Goal: Check status: Check status

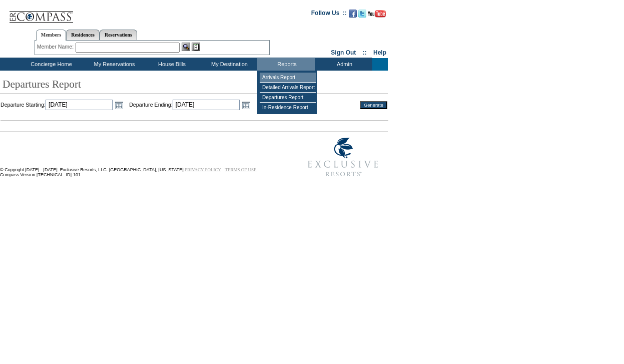
click at [279, 78] on td "Arrivals Report" at bounding box center [288, 78] width 56 height 10
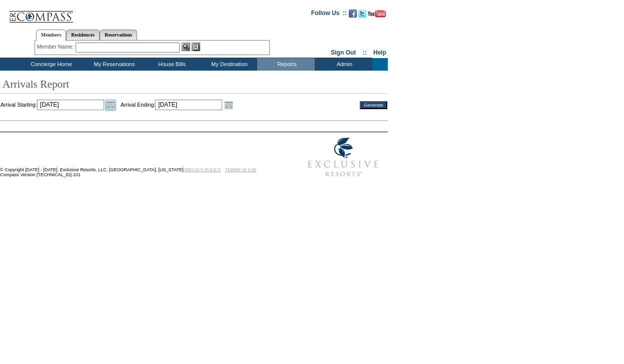
click at [116, 108] on link "Open the calendar popup." at bounding box center [110, 105] width 11 height 11
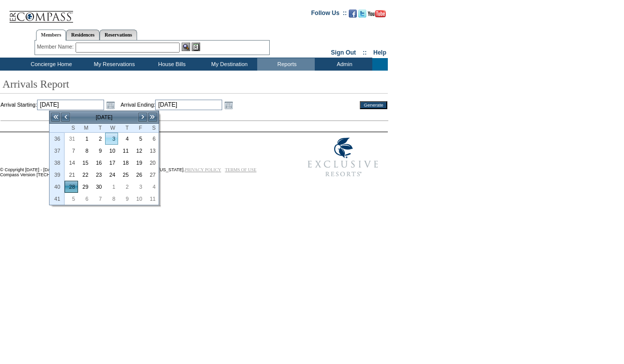
click at [114, 140] on link "3" at bounding box center [112, 138] width 13 height 11
type input "[DATE]"
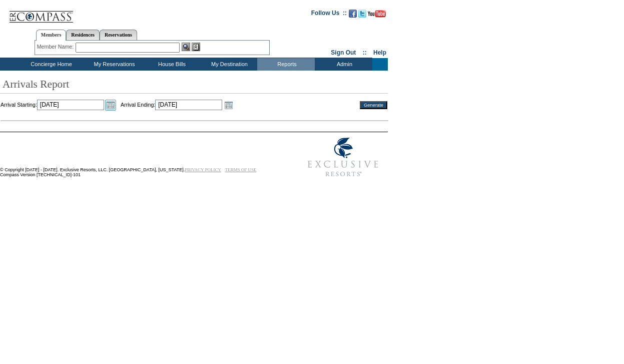
click at [116, 106] on link "Open the calendar popup." at bounding box center [110, 105] width 11 height 11
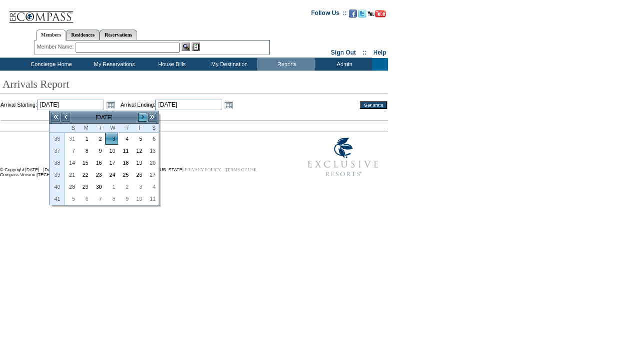
click at [140, 120] on link ">" at bounding box center [143, 117] width 10 height 10
click at [137, 141] on link "3" at bounding box center [138, 138] width 13 height 11
type input "[DATE]"
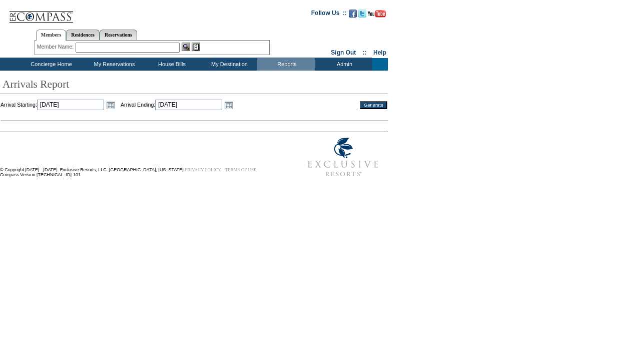
click at [235, 104] on td "Open the calendar popup. << < [DATE] > >> S M T W T F S 40 28 29 30 1 2 3 4 41 …" at bounding box center [228, 105] width 13 height 11
click at [234, 105] on link "Open the calendar popup." at bounding box center [228, 105] width 11 height 11
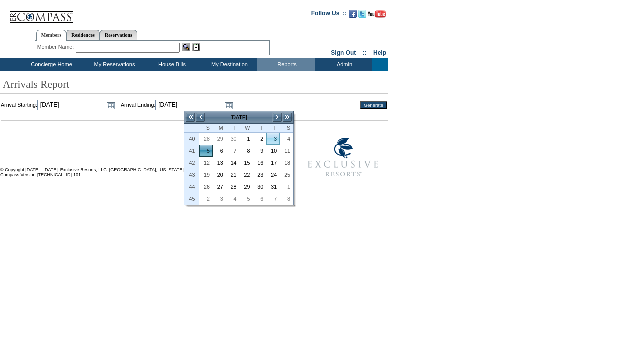
click at [271, 139] on link "3" at bounding box center [273, 138] width 13 height 11
type input "[DATE]"
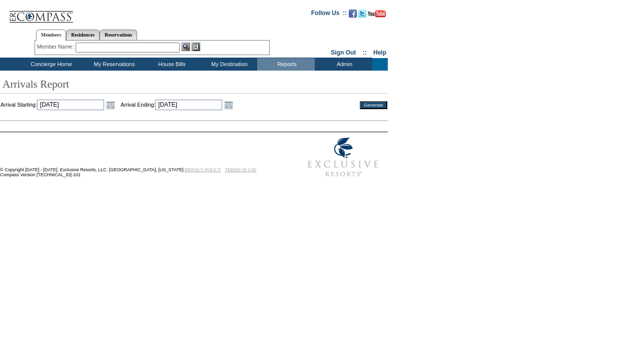
click at [366, 103] on input "Generate" at bounding box center [374, 105] width 28 height 8
